Goal: Transaction & Acquisition: Purchase product/service

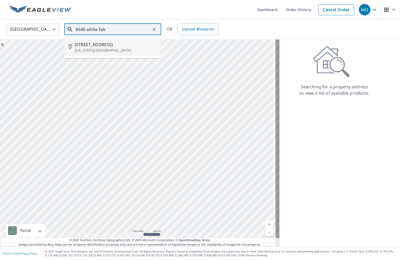
click at [129, 48] on p "[US_STATE][GEOGRAPHIC_DATA]" at bounding box center [116, 50] width 82 height 5
type input "[STREET_ADDRESS][US_STATE]"
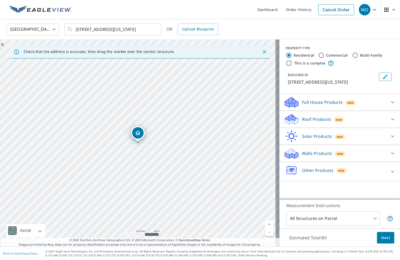
click at [325, 122] on p "Roof Products" at bounding box center [316, 119] width 29 height 6
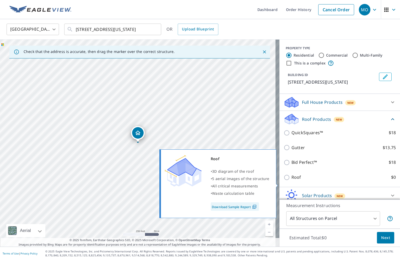
click at [315, 181] on label "Roof $0" at bounding box center [343, 177] width 104 height 7
click at [291, 181] on input "Roof $0" at bounding box center [288, 177] width 8 height 6
checkbox input "true"
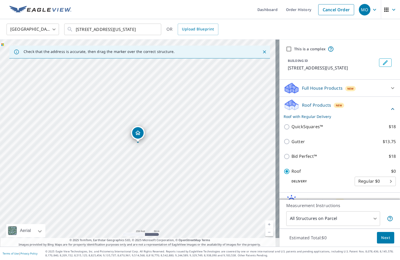
click at [317, 94] on div "Full House Products New" at bounding box center [335, 88] width 103 height 12
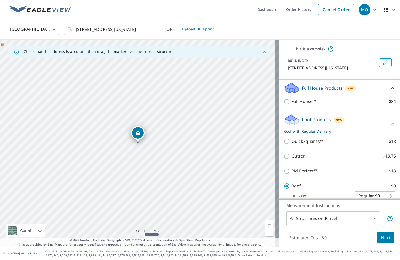
scroll to position [68, 0]
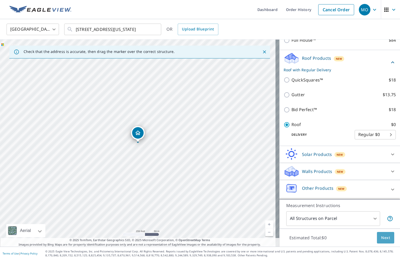
click at [381, 238] on span "Next" at bounding box center [385, 238] width 9 height 7
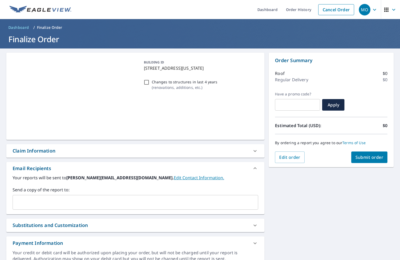
click at [363, 158] on span "Submit order" at bounding box center [369, 157] width 28 height 6
checkbox input "true"
